Goal: Task Accomplishment & Management: Use online tool/utility

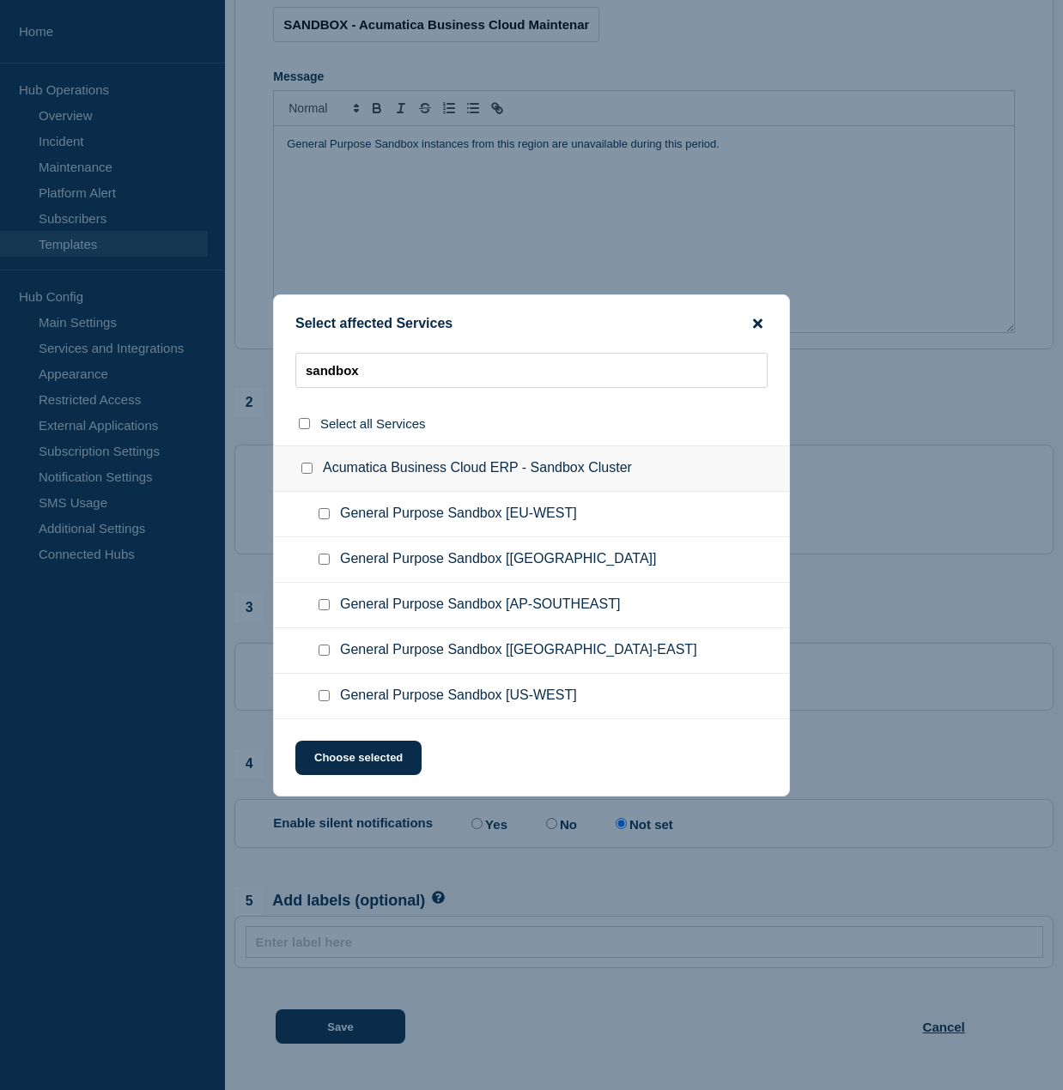
click at [759, 321] on icon "close button" at bounding box center [757, 323] width 9 height 9
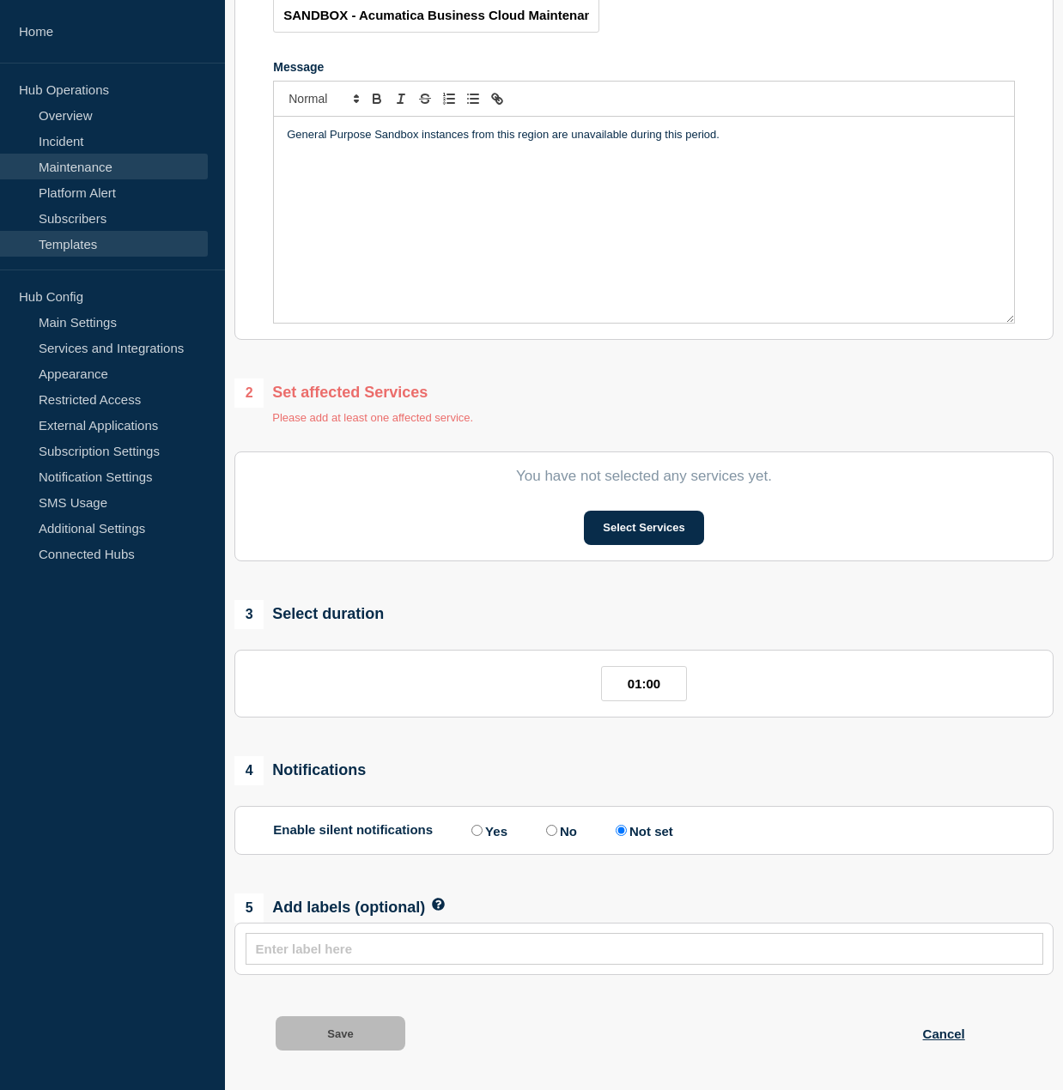
click at [120, 167] on link "Maintenance" at bounding box center [104, 167] width 208 height 26
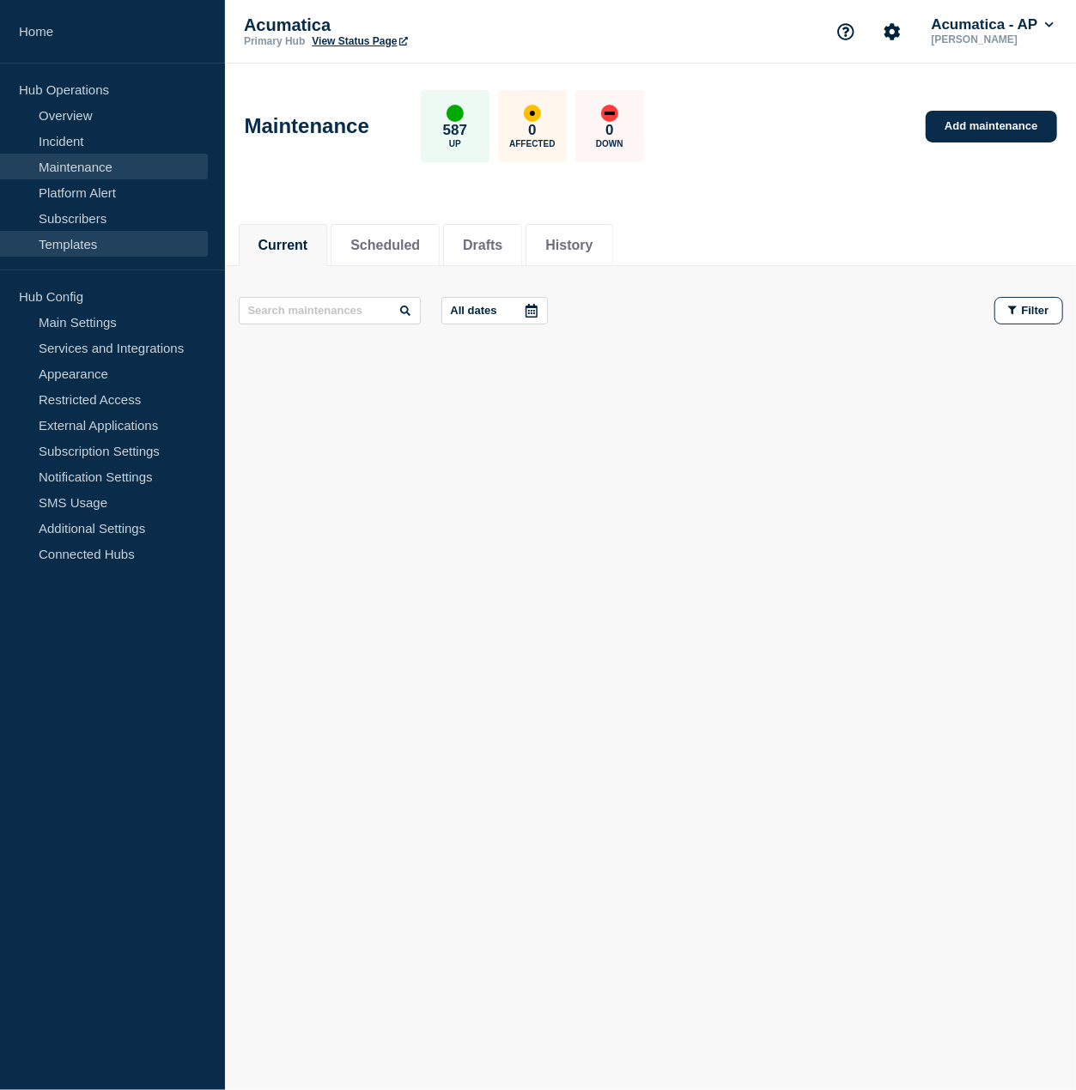
click at [82, 236] on link "Templates" at bounding box center [104, 244] width 208 height 26
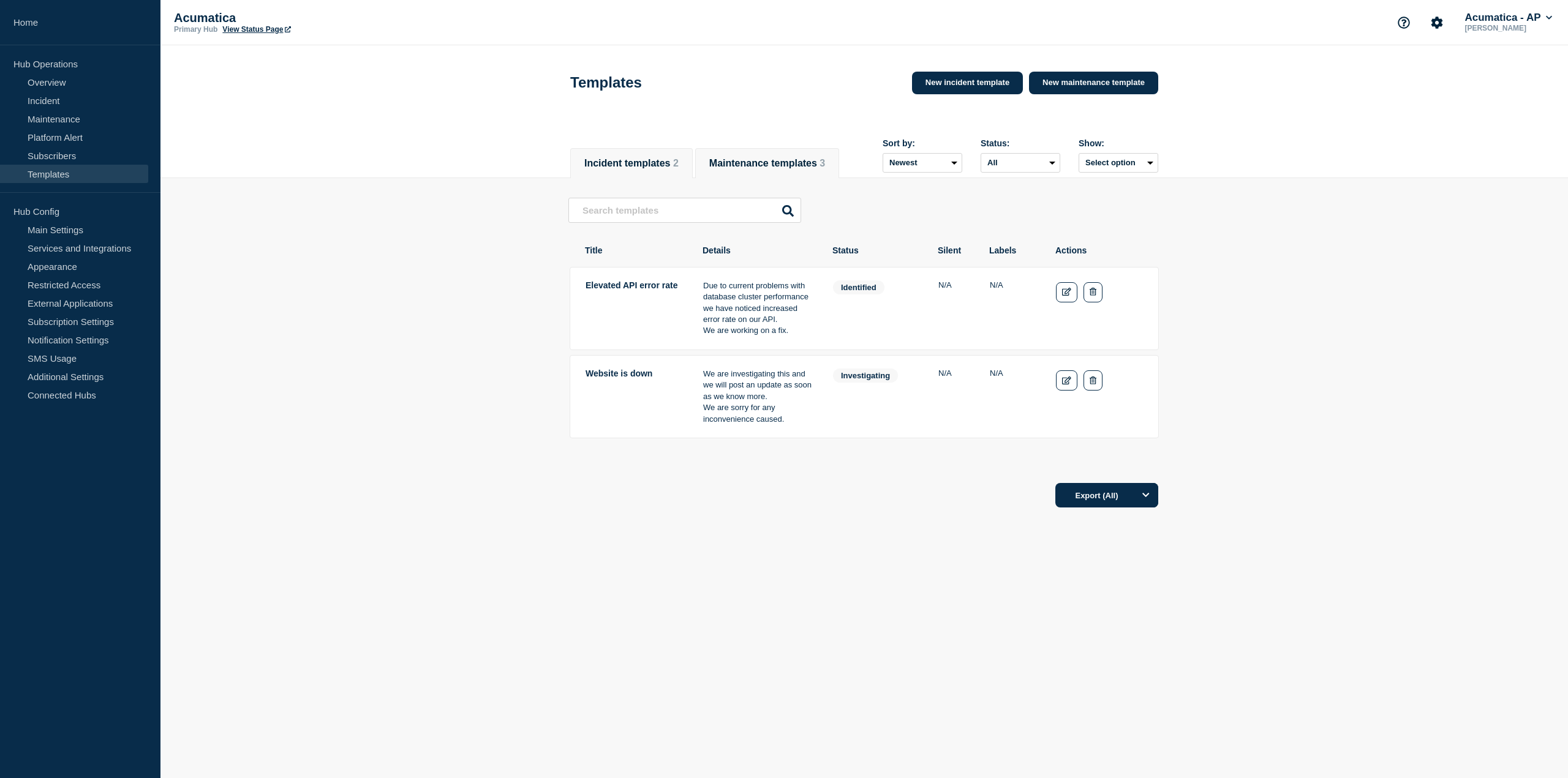
click at [758, 158] on button "Maintenance templates 3" at bounding box center [767, 163] width 116 height 11
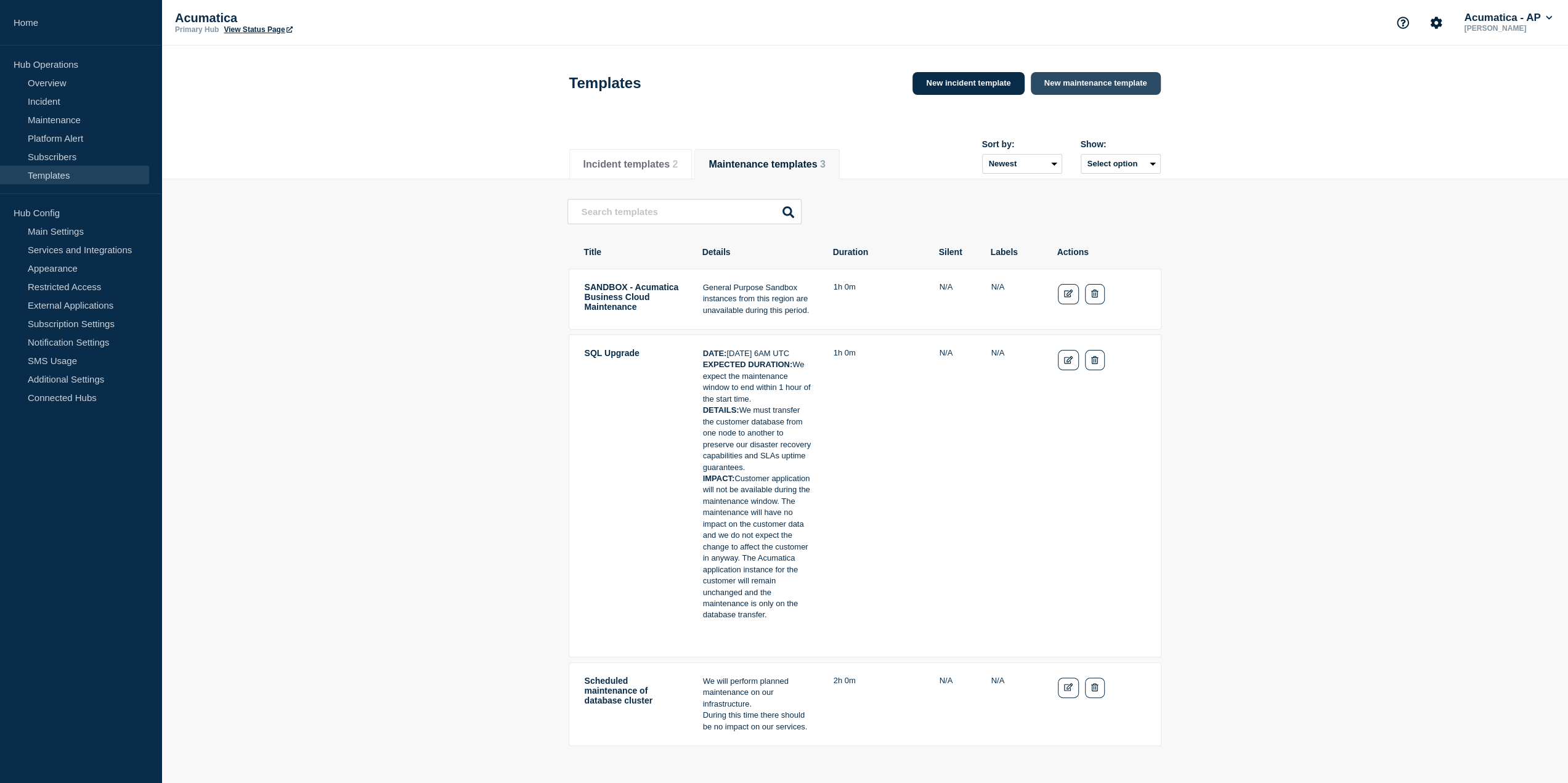
click at [762, 83] on link "New maintenance template" at bounding box center [1095, 83] width 130 height 23
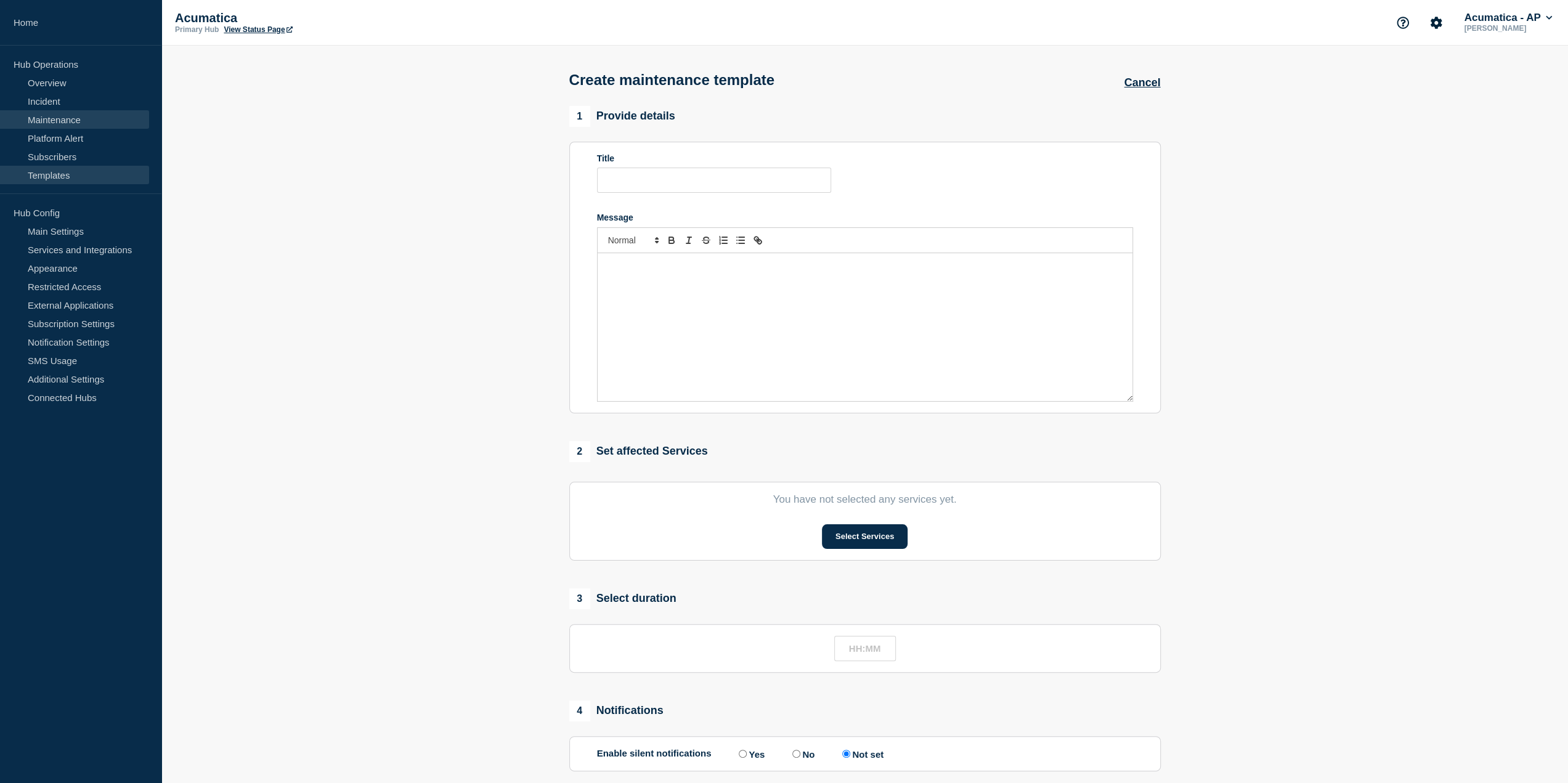
click at [59, 124] on link "Maintenance" at bounding box center [75, 120] width 149 height 19
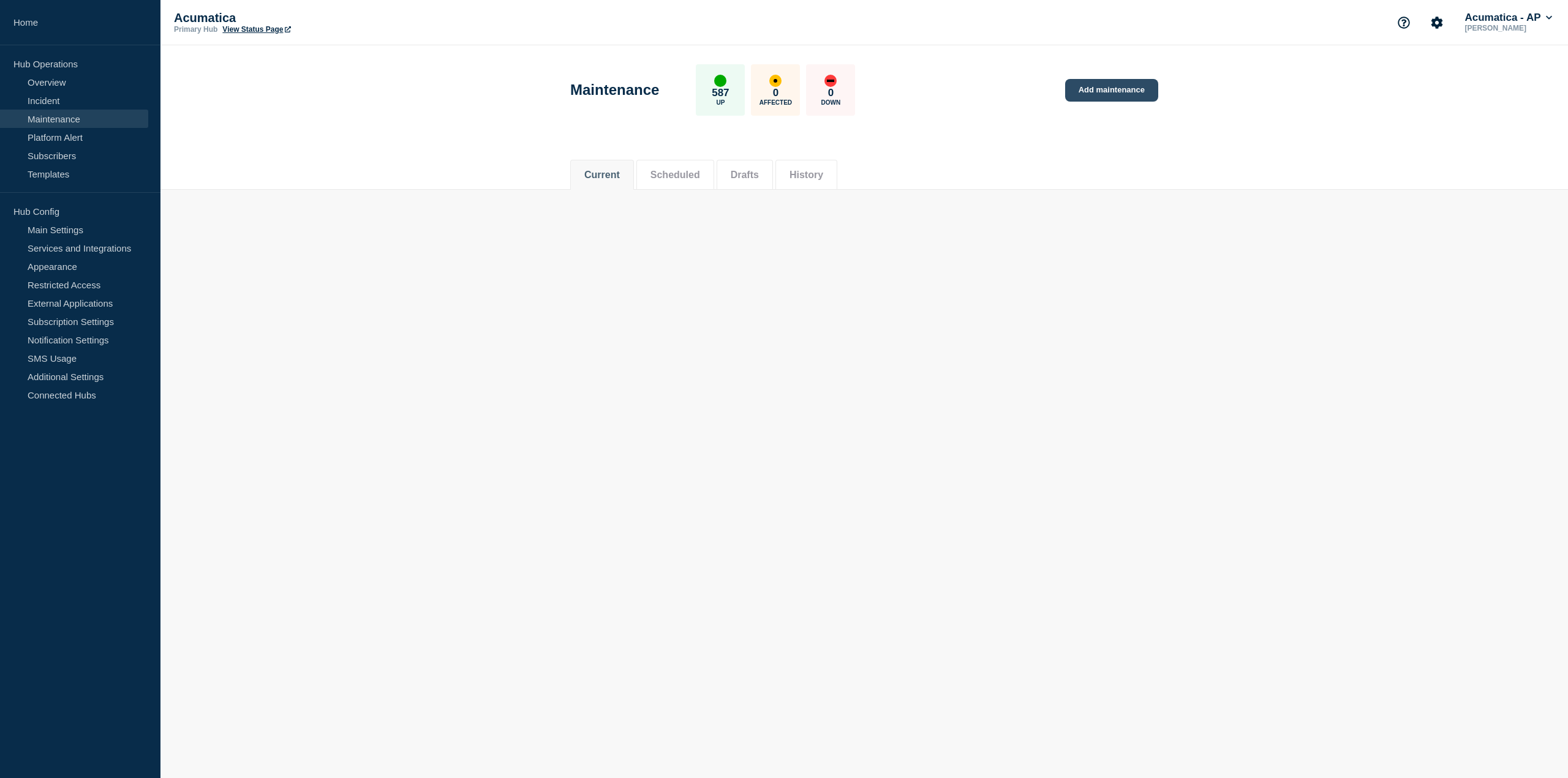
click at [758, 86] on link "Add maintenance" at bounding box center [1111, 91] width 93 height 23
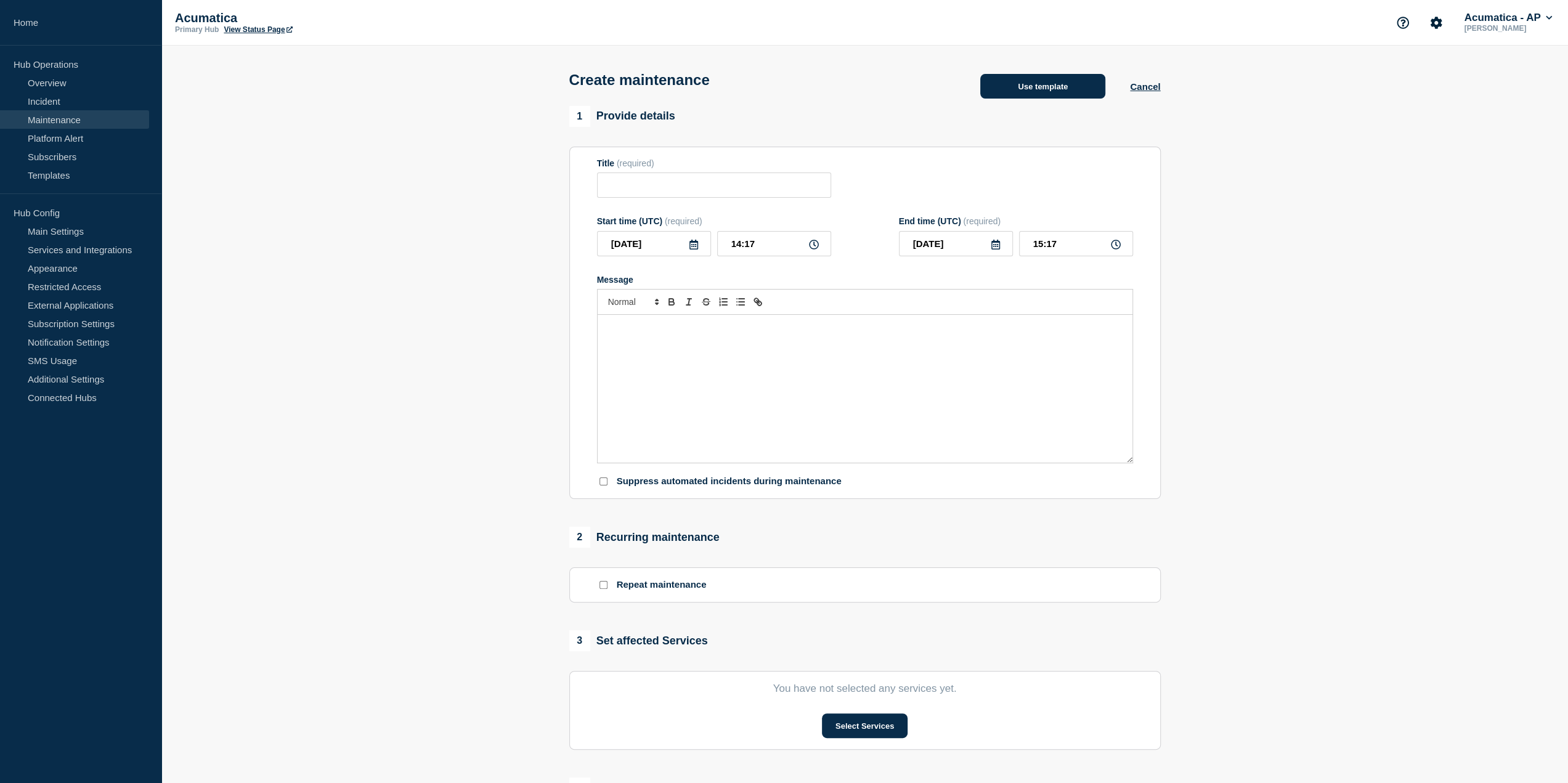
click at [762, 98] on button "Use template" at bounding box center [1043, 86] width 125 height 24
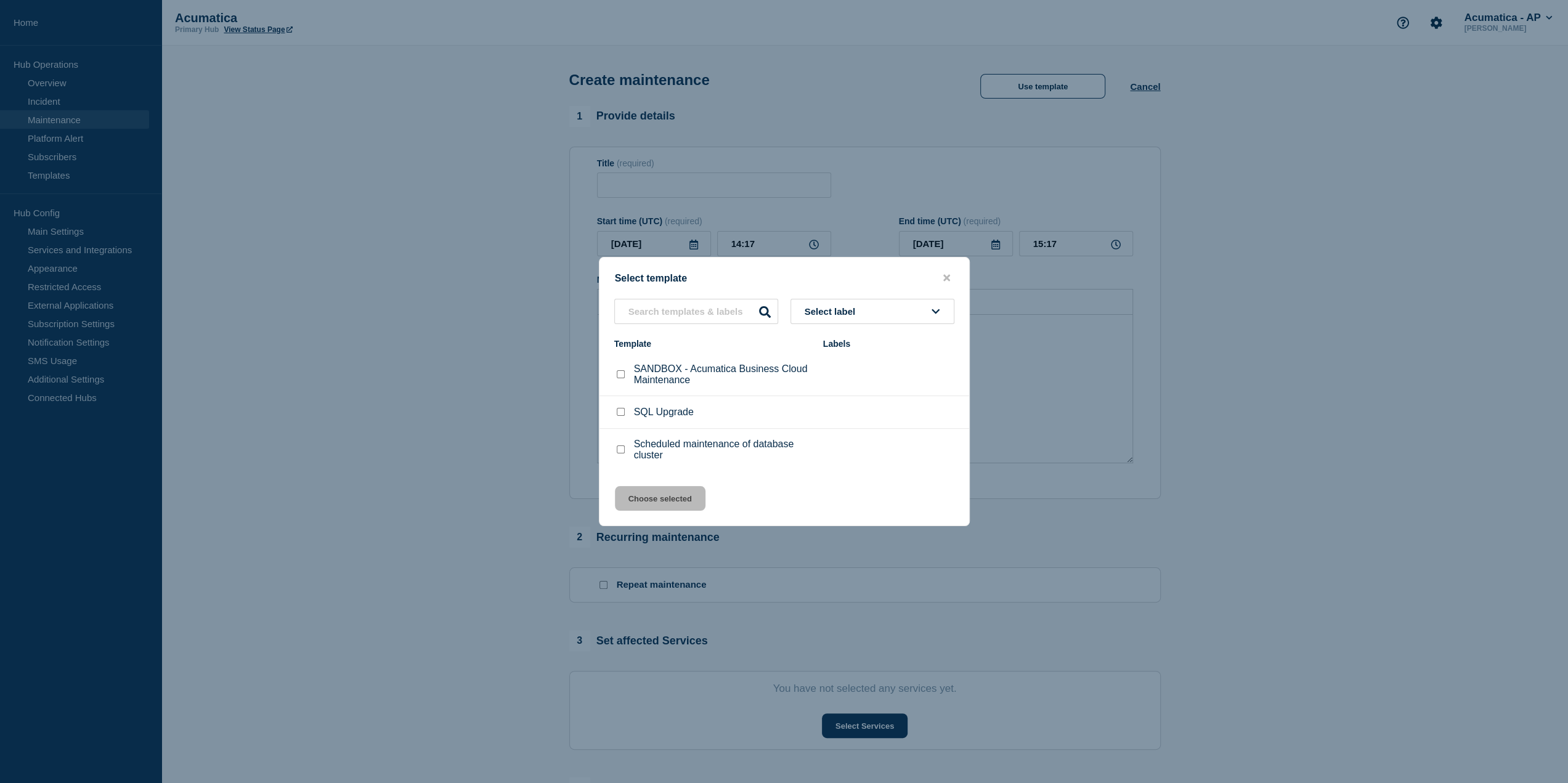
click at [619, 375] on input "SANDBOX - Acumatica Business Cloud Maintenance checkbox" at bounding box center [620, 374] width 8 height 8
checkbox input "true"
click at [666, 500] on button "Choose selected" at bounding box center [660, 498] width 90 height 24
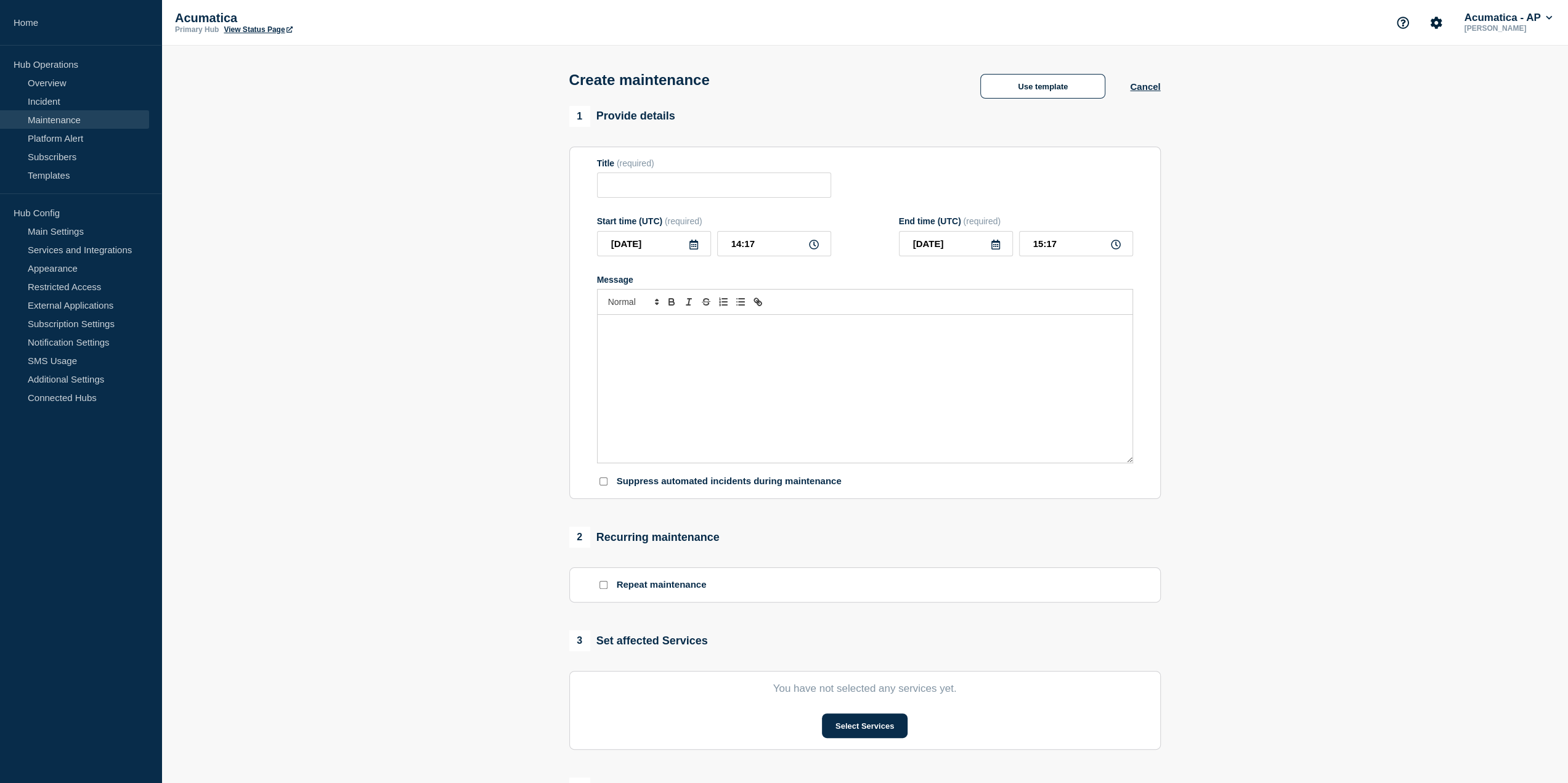
type input "SANDBOX - Acumatica Business Cloud Maintenance"
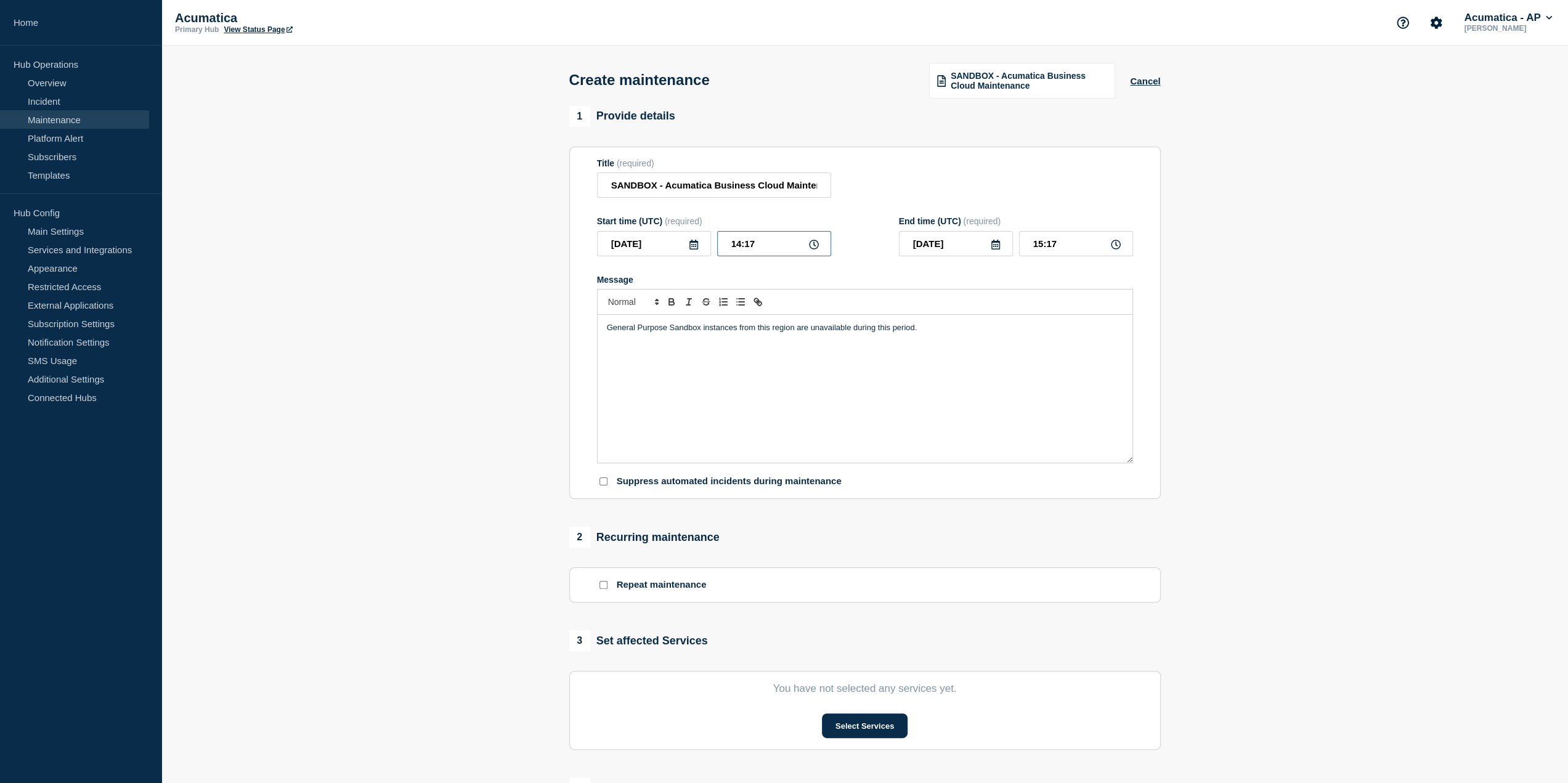
drag, startPoint x: 786, startPoint y: 249, endPoint x: 713, endPoint y: 248, distance: 73.0
click at [713, 246] on div "[DATE] 14:17" at bounding box center [714, 243] width 234 height 25
drag, startPoint x: 1069, startPoint y: 248, endPoint x: 1003, endPoint y: 259, distance: 66.9
click at [762, 248] on input "15:17" at bounding box center [1076, 243] width 114 height 25
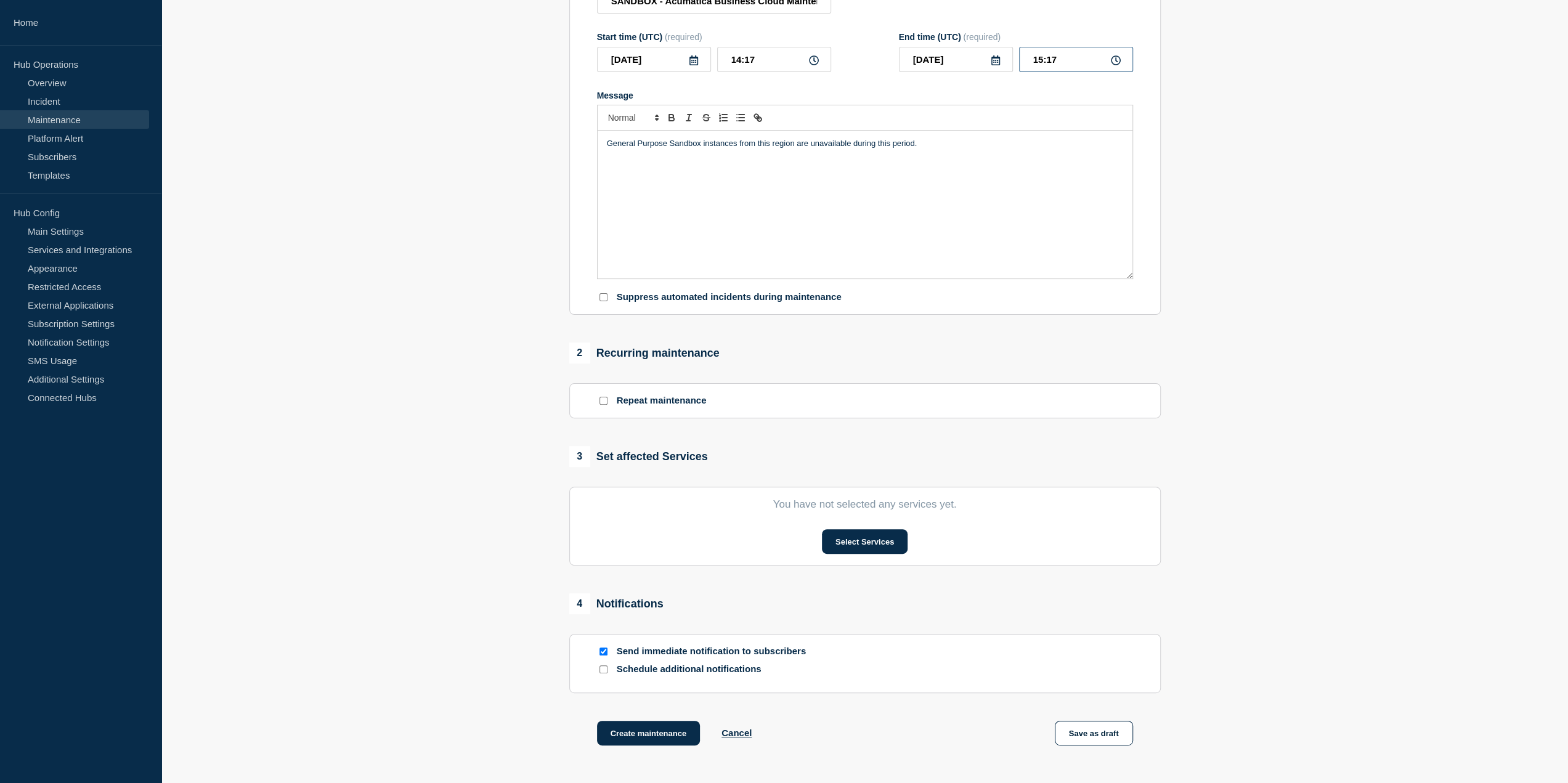
scroll to position [185, 0]
click at [762, 550] on button "Select Services" at bounding box center [864, 541] width 85 height 24
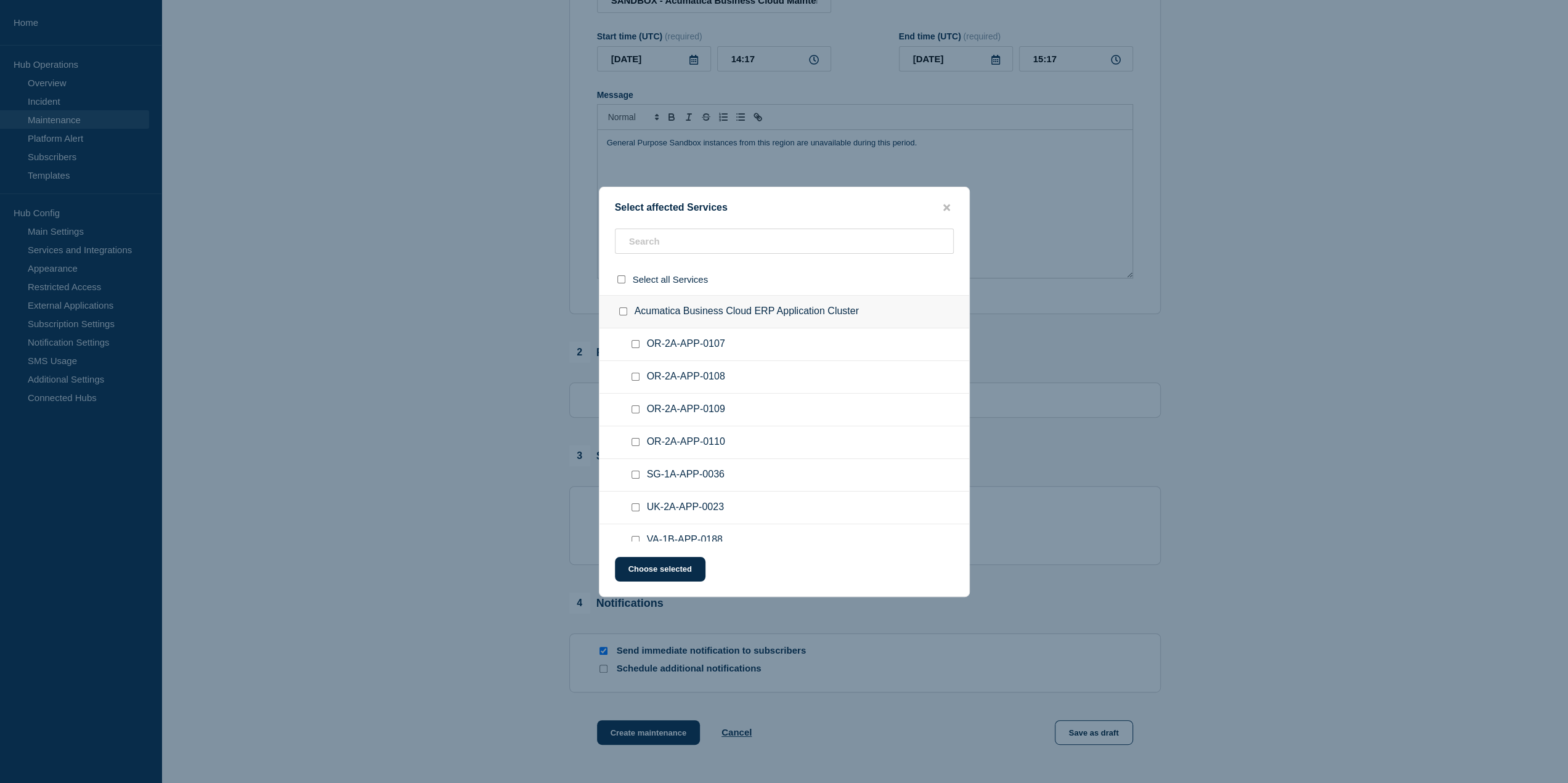
click at [761, 363] on ul "OR-2A-APP-0108" at bounding box center [784, 378] width 370 height 33
click at [762, 253] on input "text" at bounding box center [784, 241] width 339 height 25
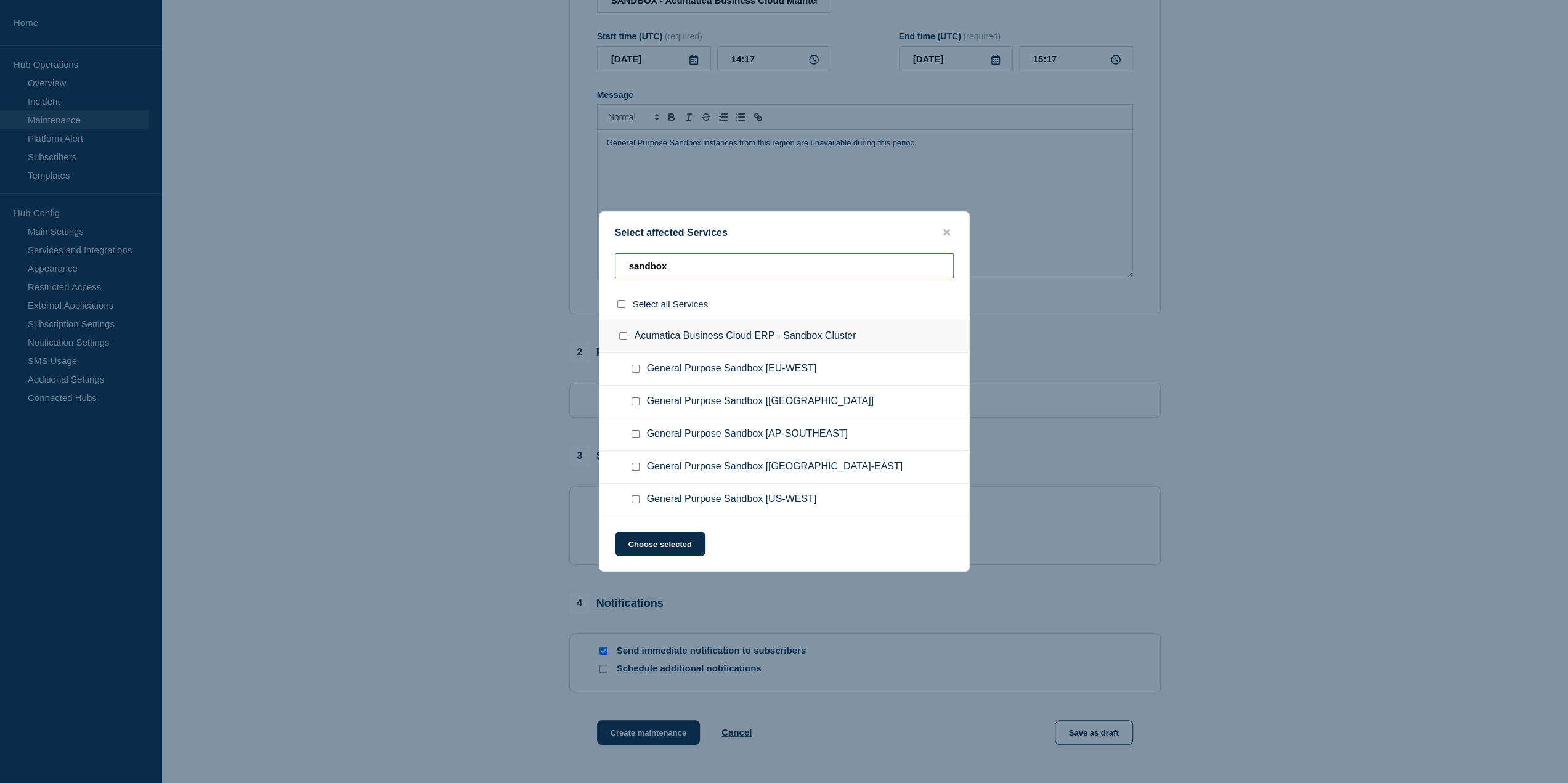
type input "sandbox"
click at [634, 403] on checkbox"] "General Purpose Sandbox [CANADA] checkbox" at bounding box center [635, 401] width 8 height 8
checkbox checkbox"] "true"
click at [634, 499] on checkbox"] "General Purpose Sandbox [US-WEST] checkbox" at bounding box center [635, 499] width 8 height 8
checkbox checkbox"] "true"
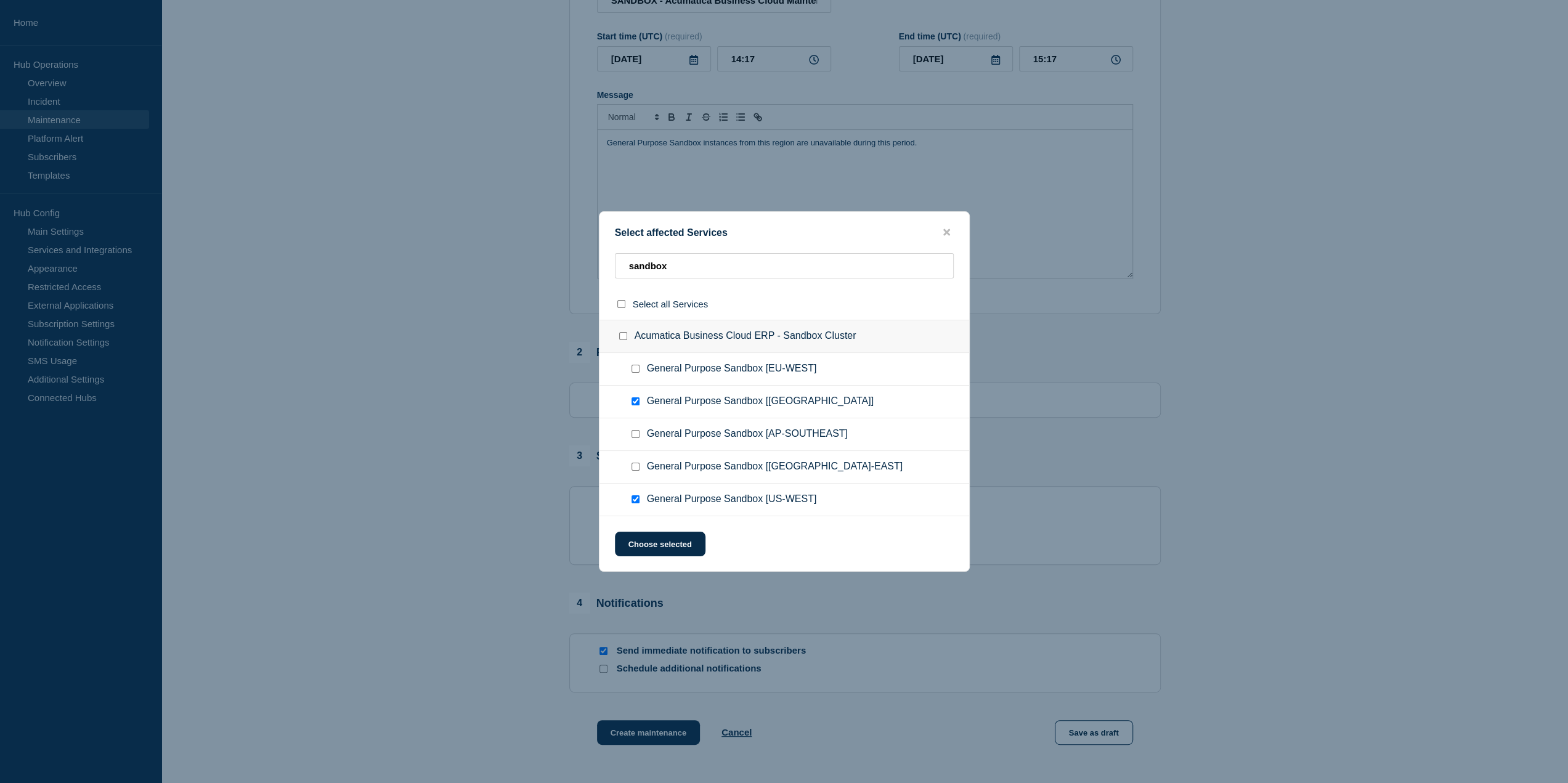
click at [637, 494] on div at bounding box center [638, 500] width 18 height 12
click at [634, 466] on checkbox"] "General Purpose Sandbox [US-EAST] checkbox" at bounding box center [635, 466] width 8 height 8
checkbox checkbox"] "false"
click at [636, 499] on checkbox"] "General Purpose Sandbox [US-WEST] checkbox" at bounding box center [635, 499] width 8 height 8
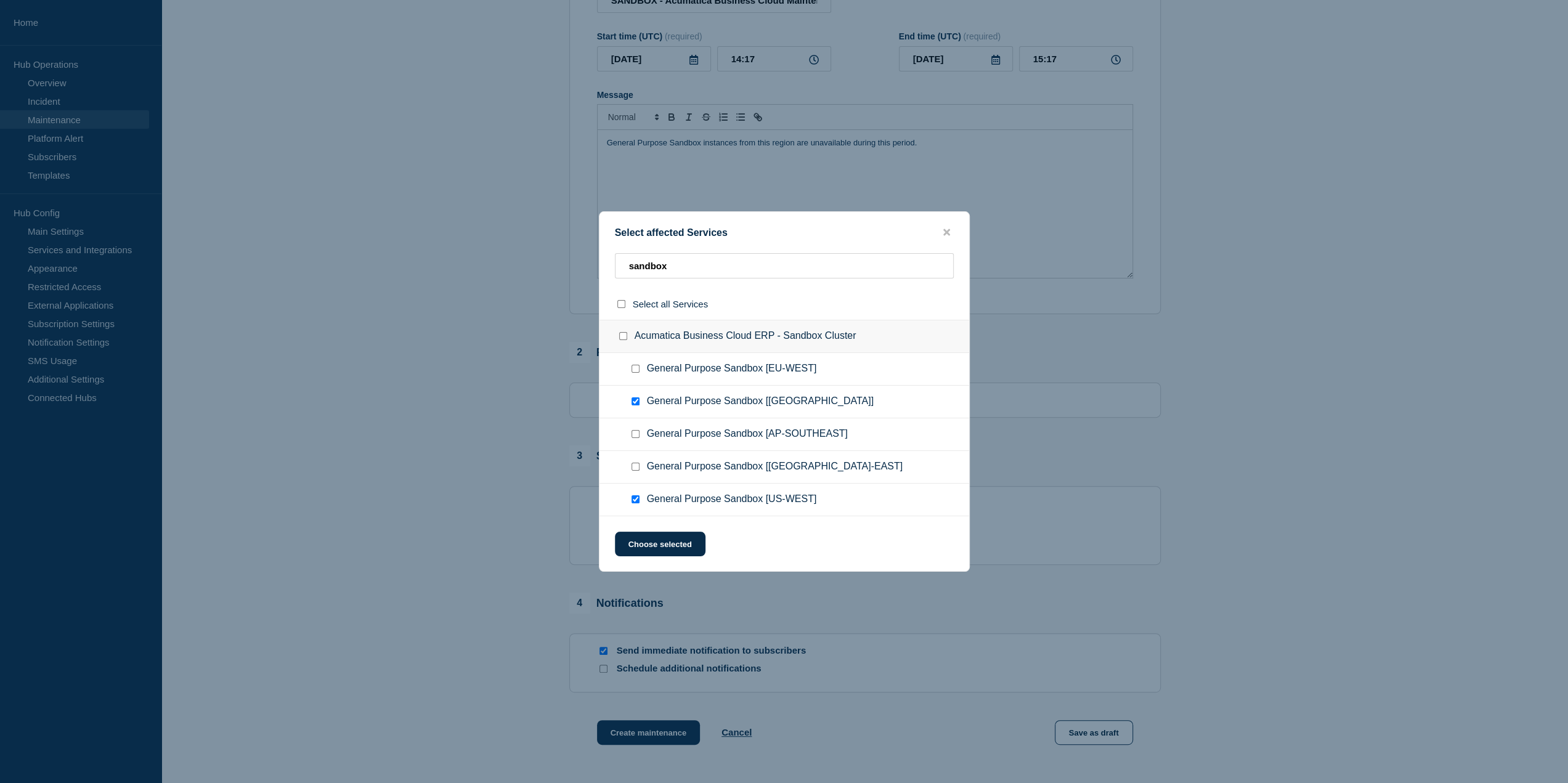
checkbox checkbox"] "false"
click at [637, 470] on checkbox"] "General Purpose Sandbox [US-EAST] checkbox" at bounding box center [635, 466] width 8 height 8
checkbox checkbox"] "true"
click at [632, 401] on checkbox"] "General Purpose Sandbox [CANADA] checkbox" at bounding box center [635, 401] width 8 height 8
checkbox checkbox"] "false"
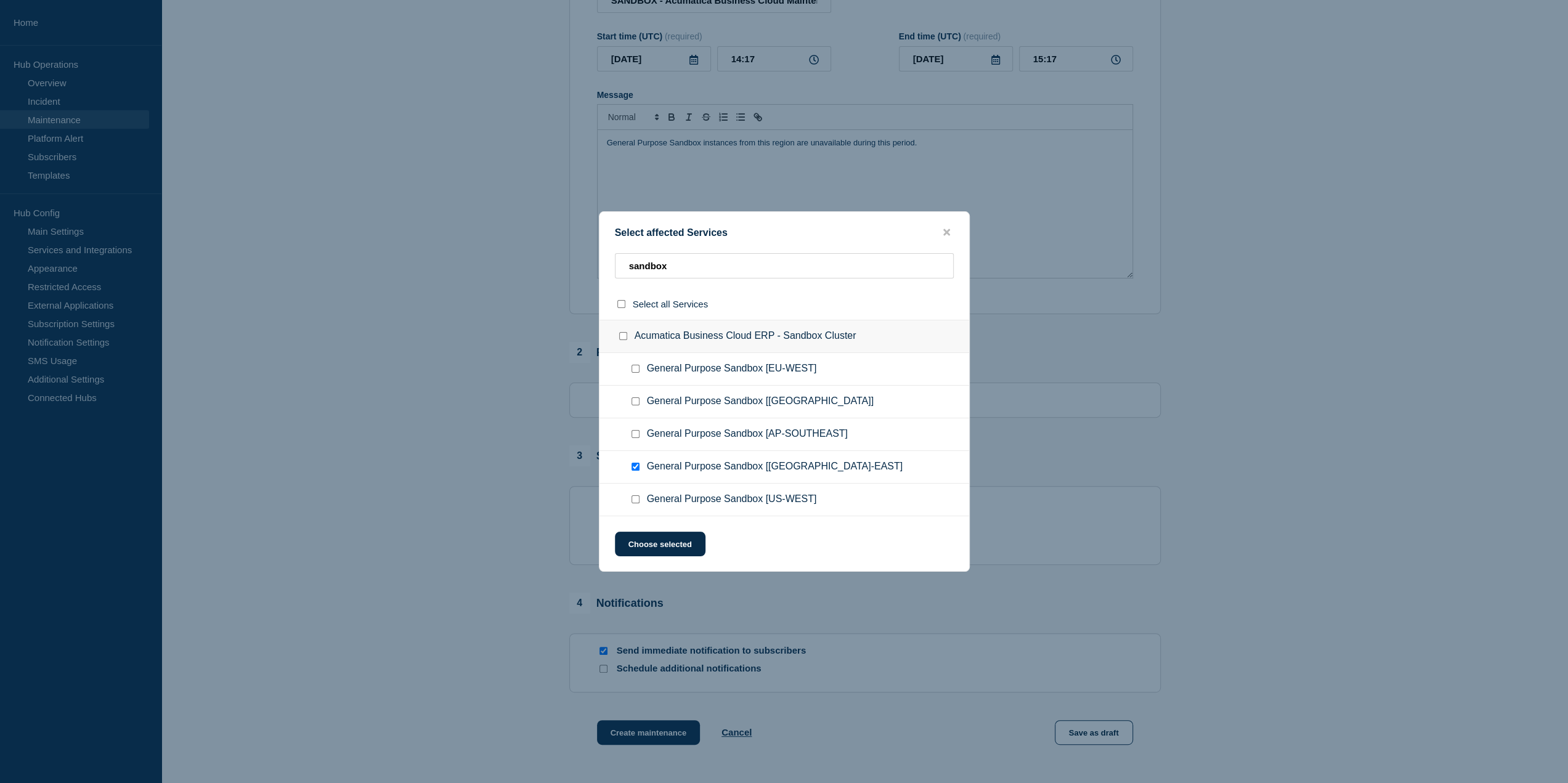
click at [637, 474] on ul "General Purpose Sandbox [[GEOGRAPHIC_DATA]-EAST]" at bounding box center [784, 468] width 370 height 33
click at [762, 233] on icon "close button" at bounding box center [947, 232] width 6 height 6
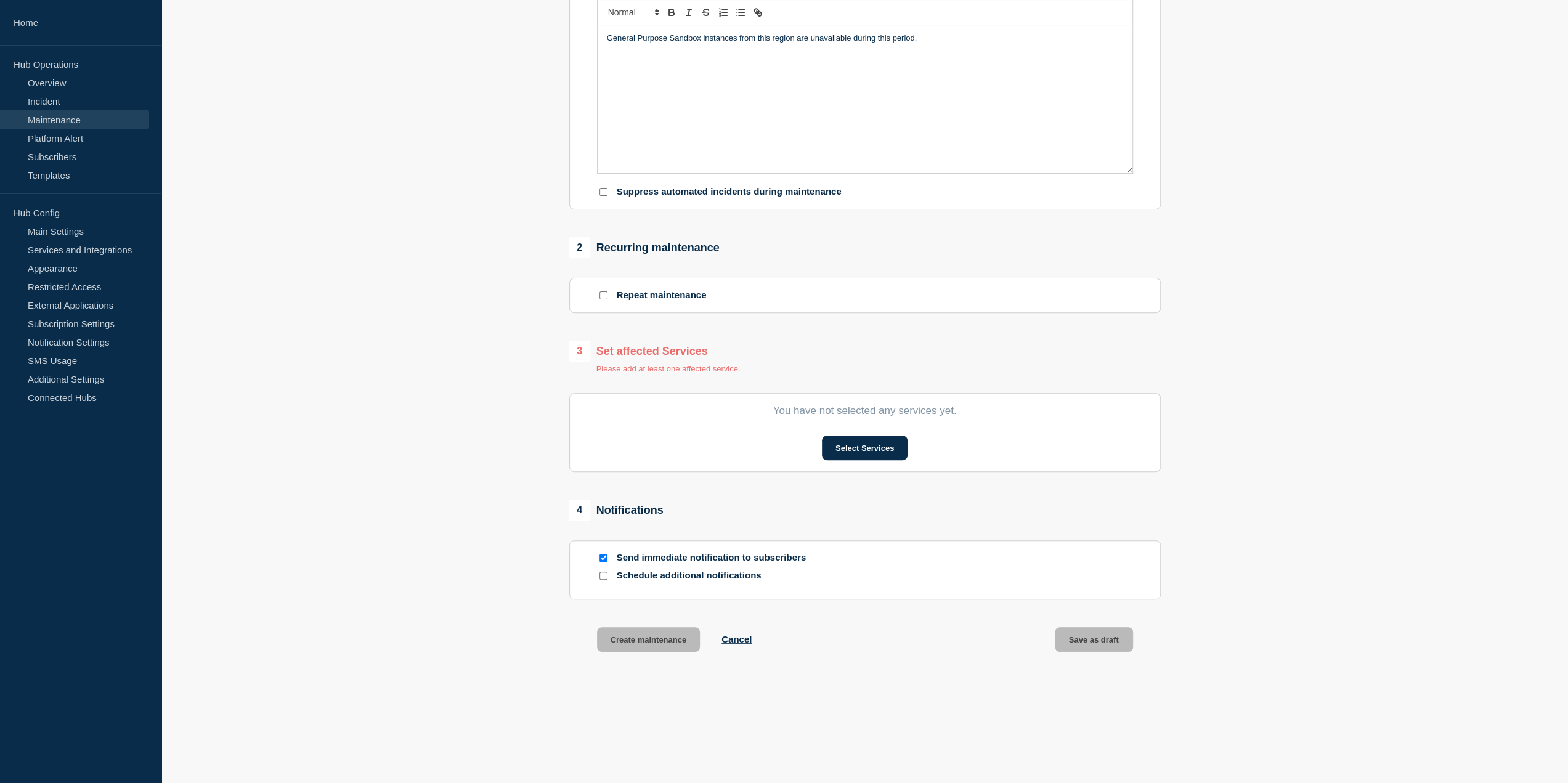
scroll to position [302, 0]
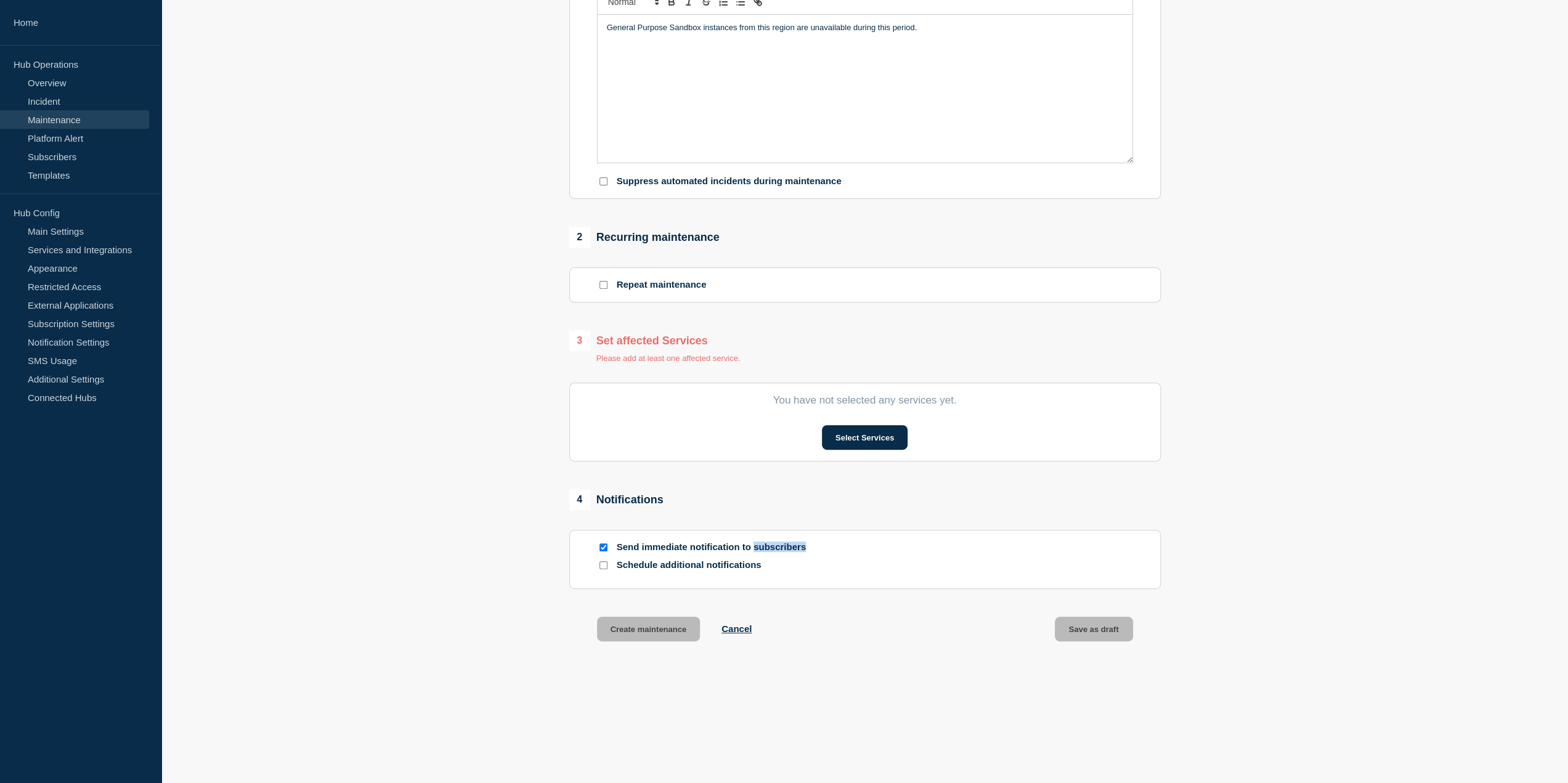
drag, startPoint x: 815, startPoint y: 548, endPoint x: 752, endPoint y: 548, distance: 63.0
click at [752, 548] on div "Send immediate notification to subscribers" at bounding box center [865, 548] width 536 height 11
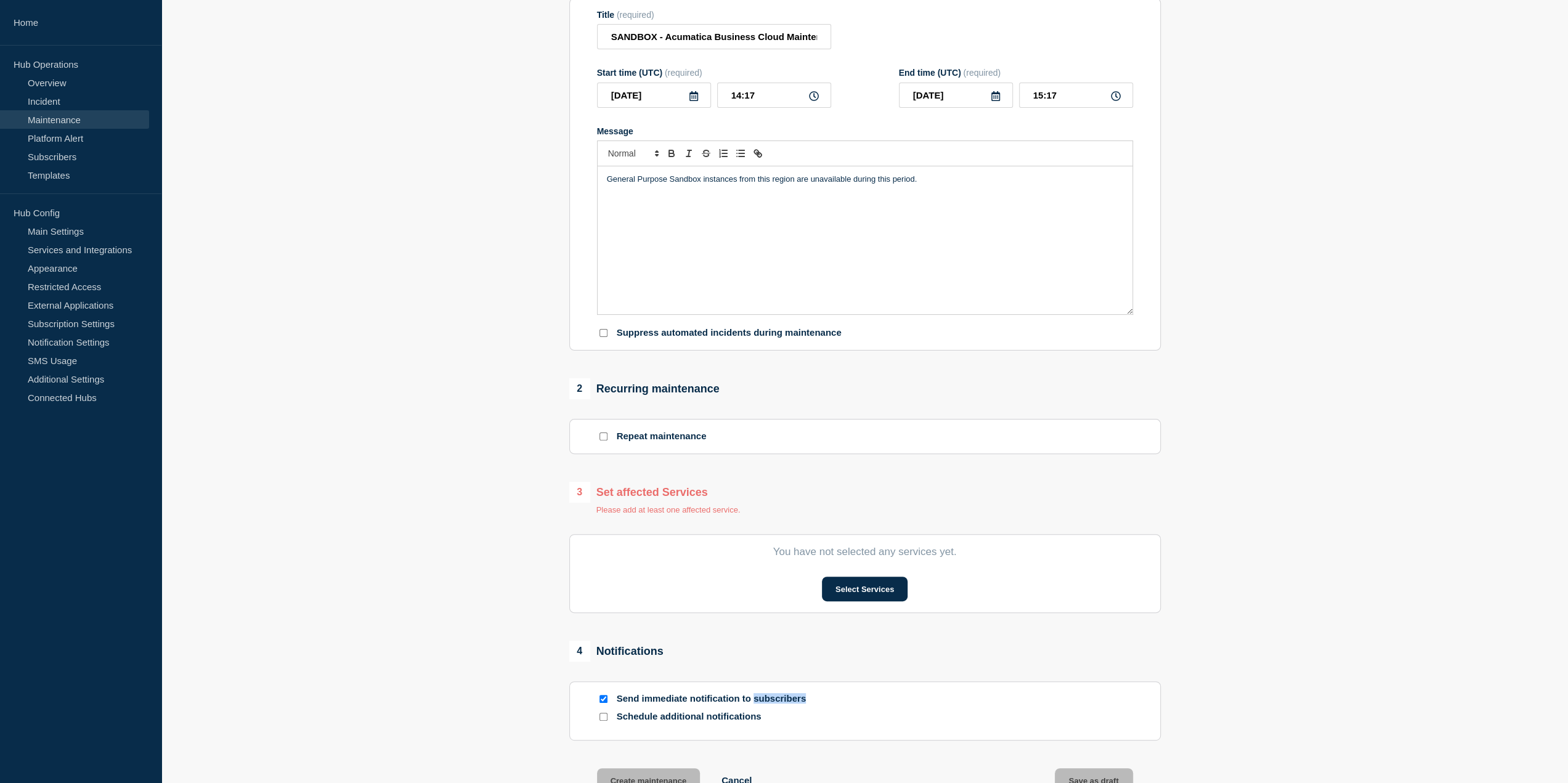
scroll to position [0, 0]
